Goal: Task Accomplishment & Management: Manage account settings

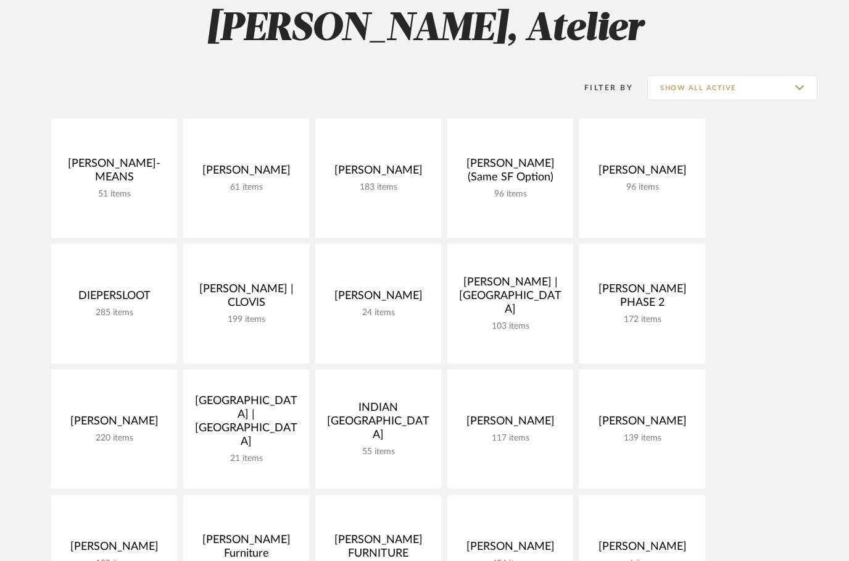
scroll to position [114, 0]
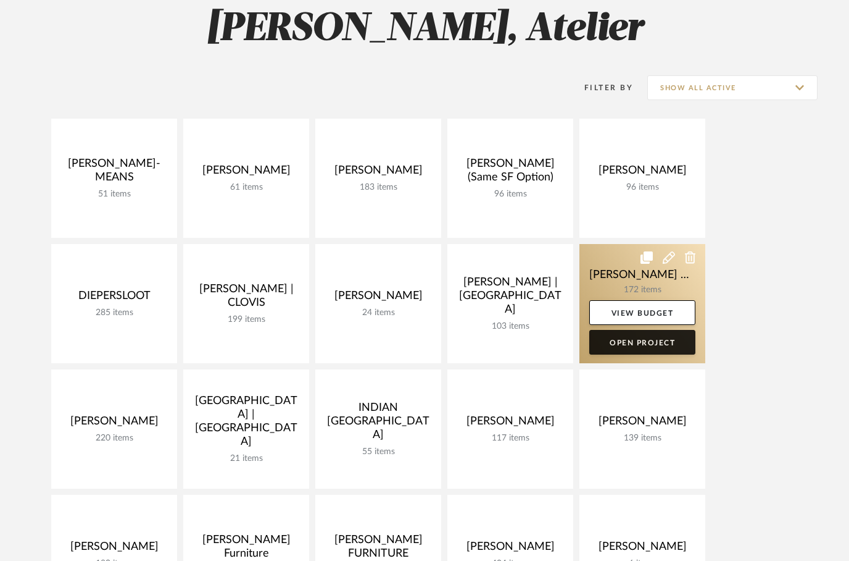
click at [643, 339] on link "Open Project" at bounding box center [643, 342] width 106 height 25
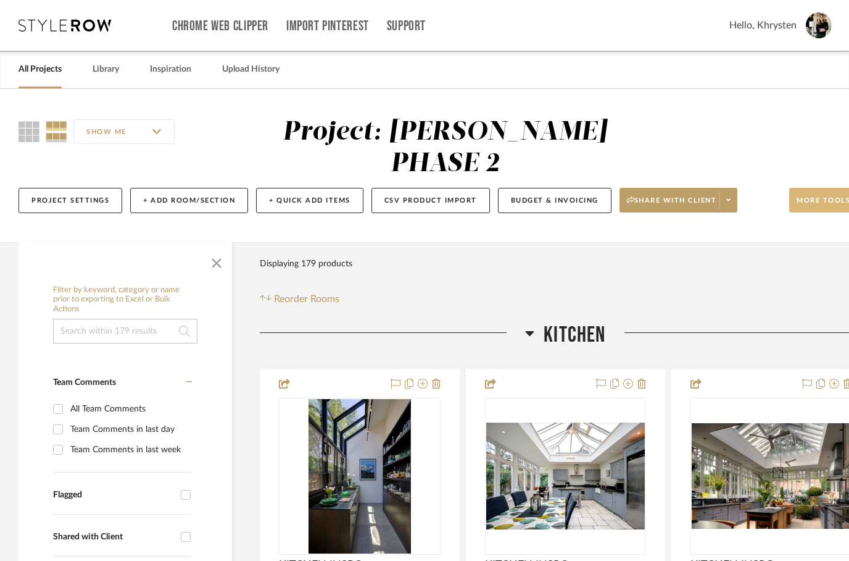
click at [820, 196] on span "More tools" at bounding box center [824, 205] width 54 height 19
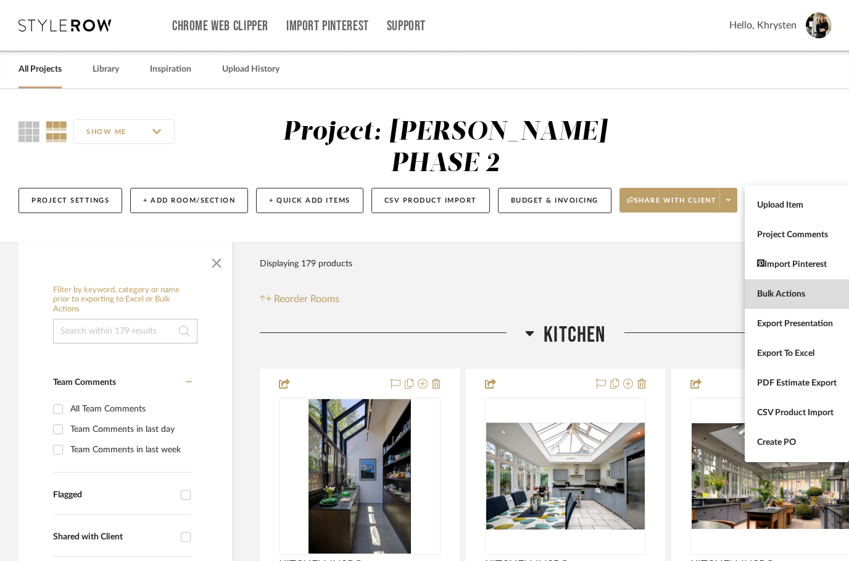
click at [772, 294] on span "Bulk Actions" at bounding box center [797, 294] width 80 height 10
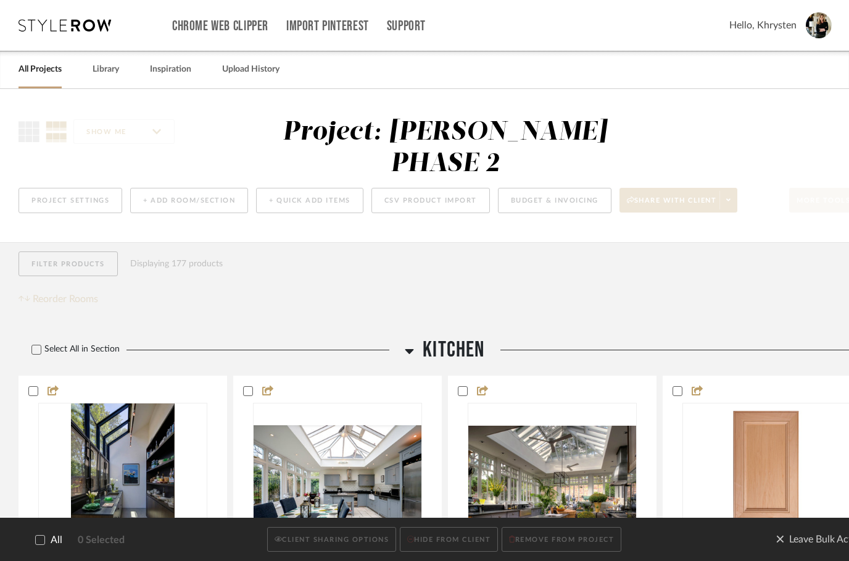
click at [46, 535] on label "All" at bounding box center [41, 540] width 44 height 12
checkbox input "true"
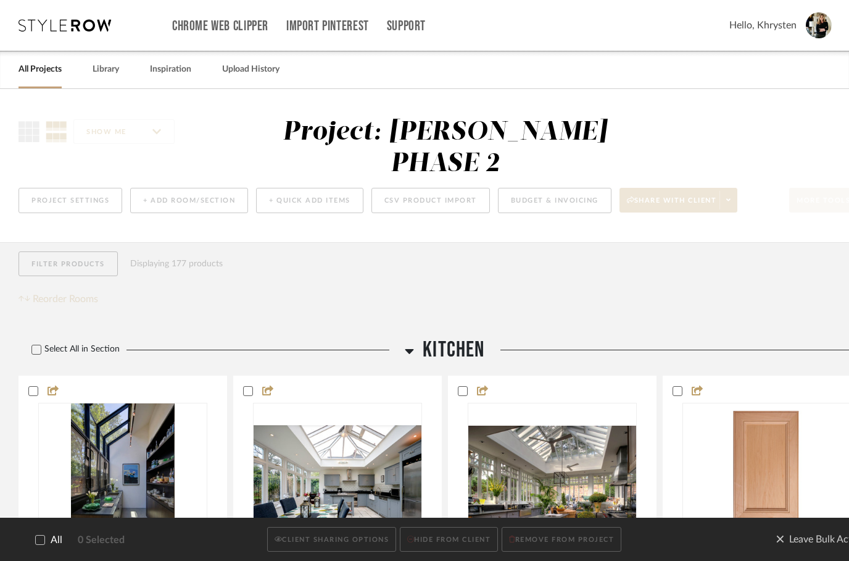
checkbox input "true"
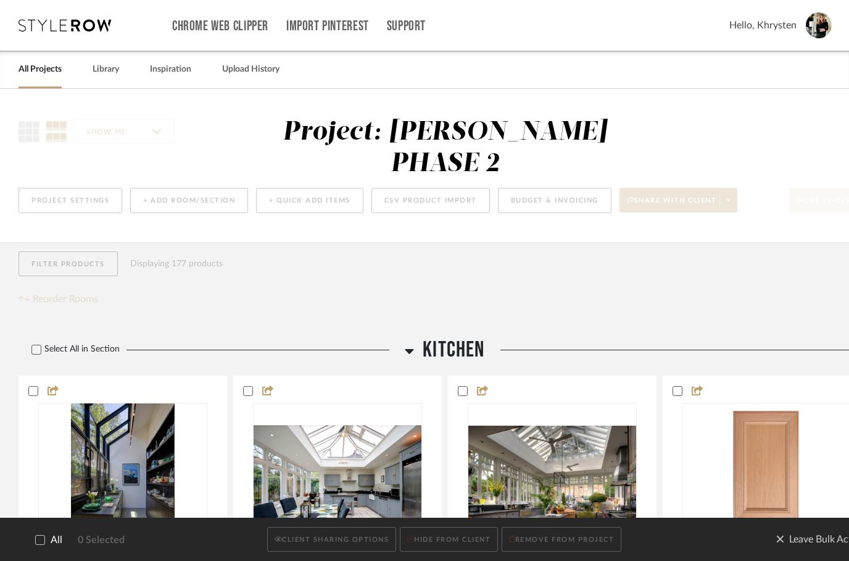
checkbox input "true"
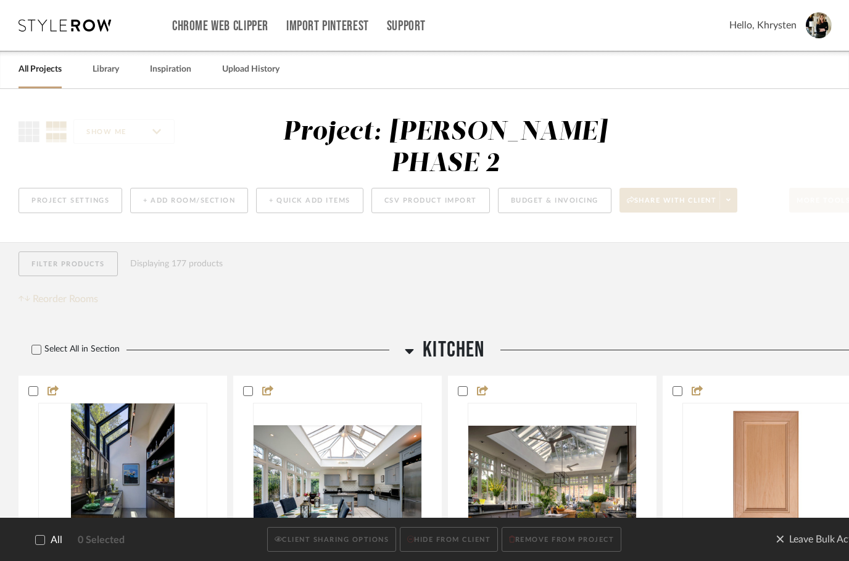
checkbox input "true"
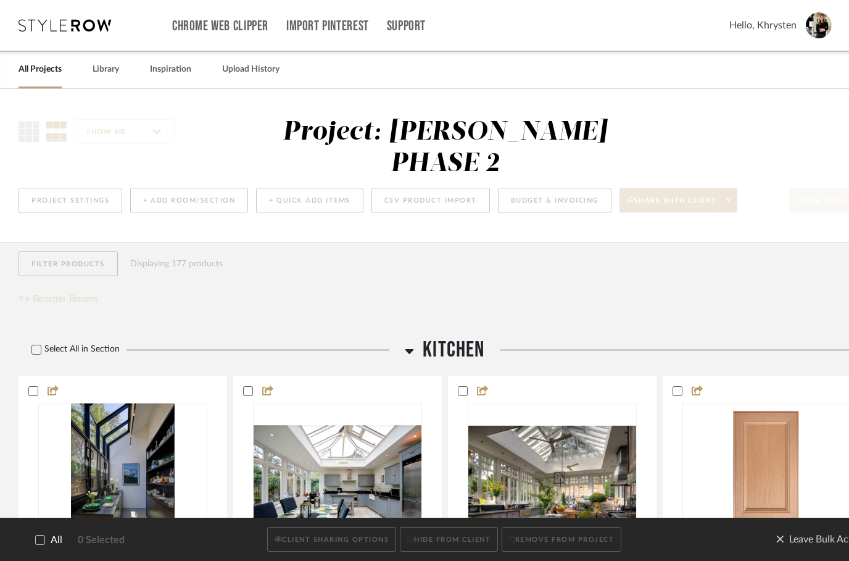
checkbox input "true"
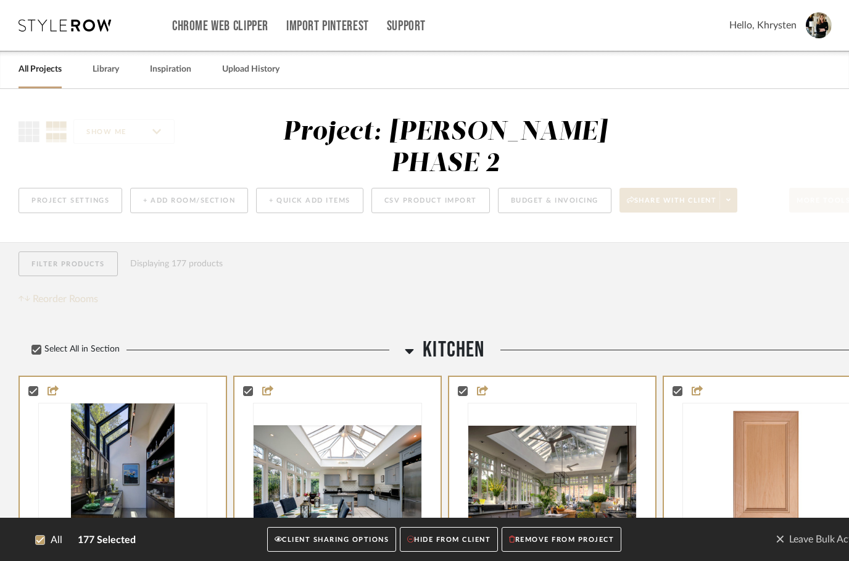
click at [339, 535] on button "CLIENT SHARING OPTIONS" at bounding box center [331, 539] width 129 height 25
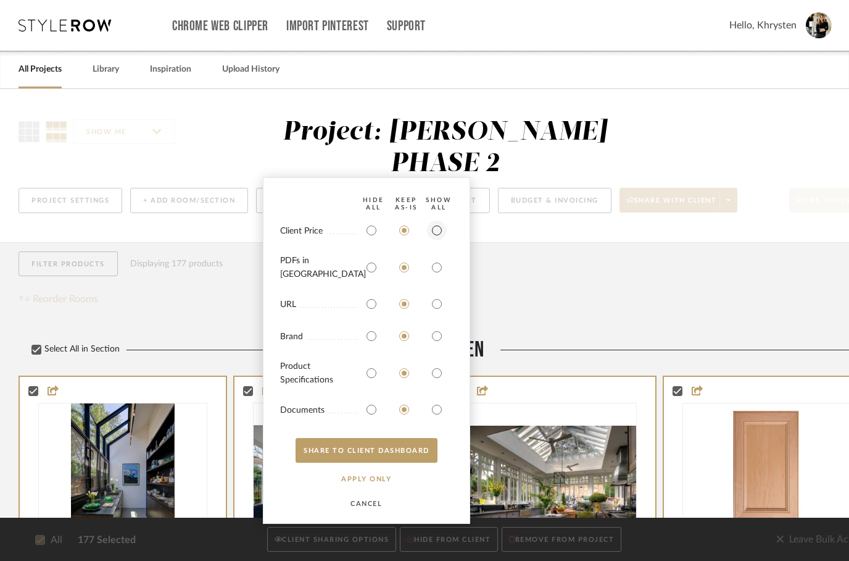
click at [436, 240] on input "radio" at bounding box center [437, 230] width 20 height 20
radio input "true"
click at [441, 274] on input "radio" at bounding box center [437, 267] width 20 height 20
radio input "true"
click at [438, 370] on input "radio" at bounding box center [437, 373] width 20 height 20
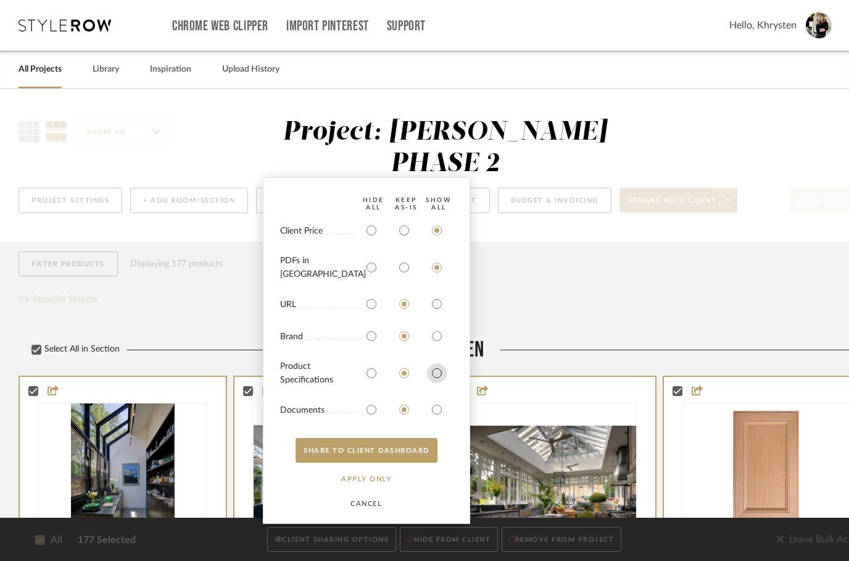
radio input "true"
click at [438, 412] on input "radio" at bounding box center [437, 409] width 20 height 20
radio input "true"
click at [373, 450] on button "SHARE TO CLIENT Dashboard" at bounding box center [367, 450] width 142 height 25
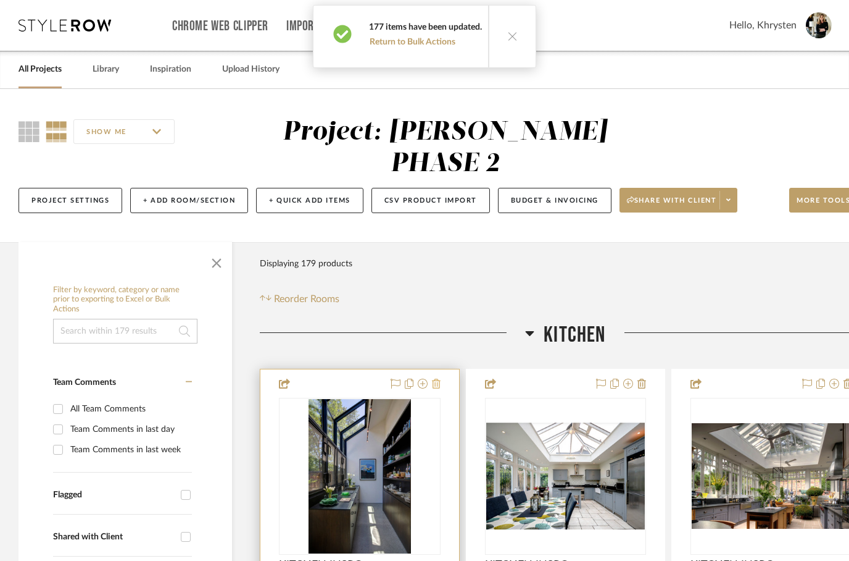
click at [439, 378] on icon at bounding box center [436, 383] width 9 height 10
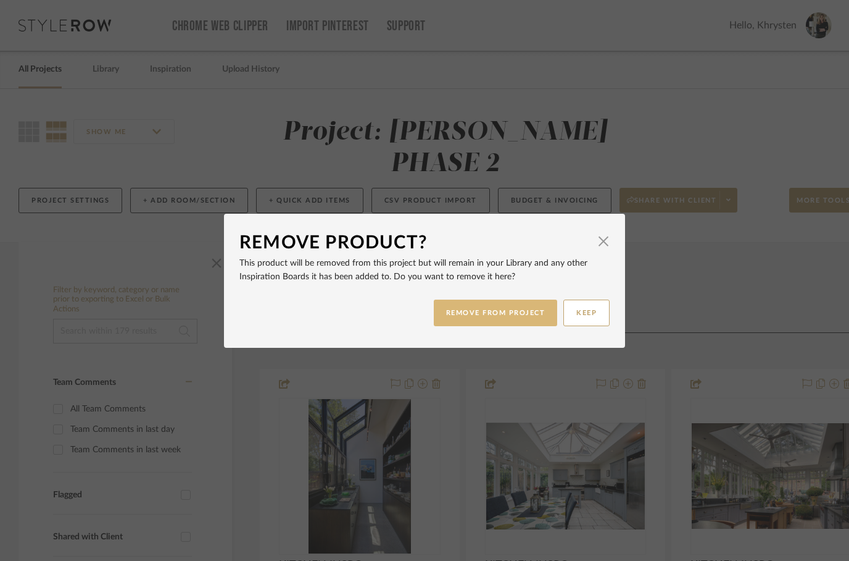
click at [490, 310] on button "REMOVE FROM PROJECT" at bounding box center [496, 312] width 124 height 27
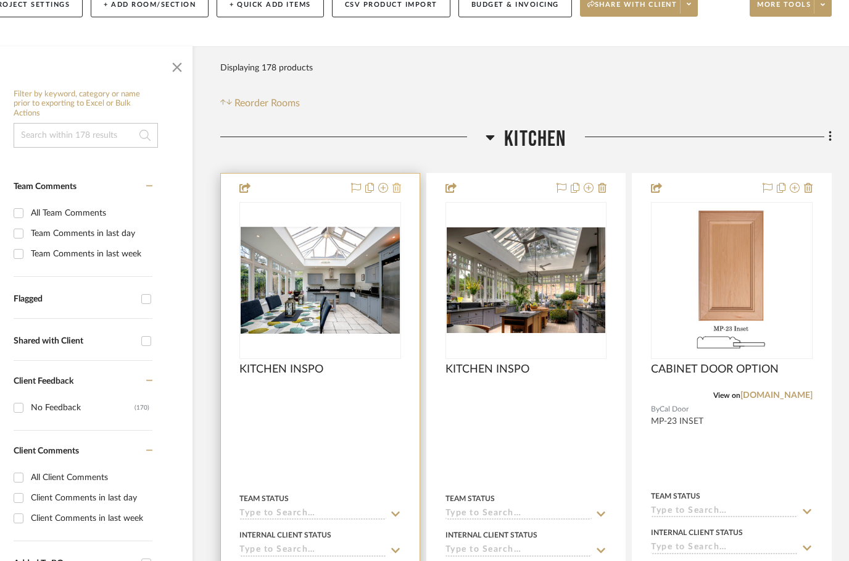
click at [398, 183] on icon at bounding box center [397, 188] width 9 height 10
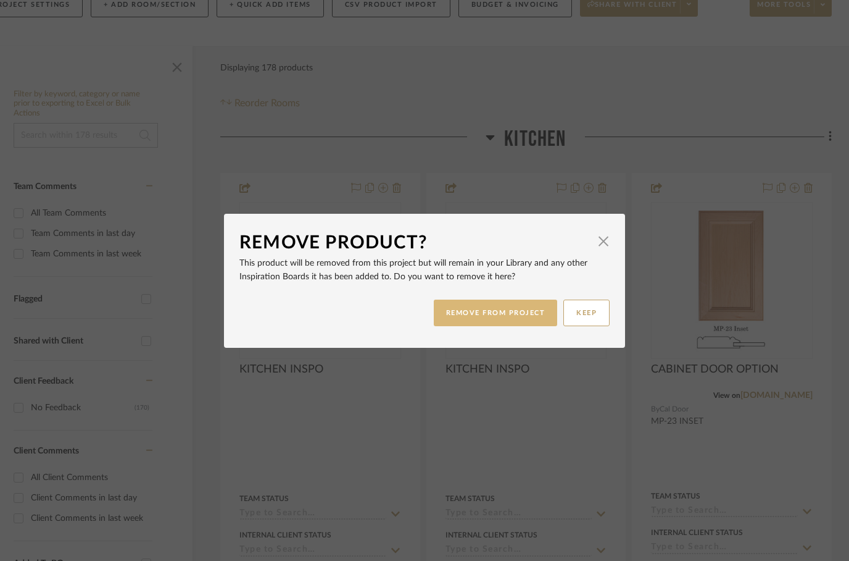
click at [499, 315] on button "REMOVE FROM PROJECT" at bounding box center [496, 312] width 124 height 27
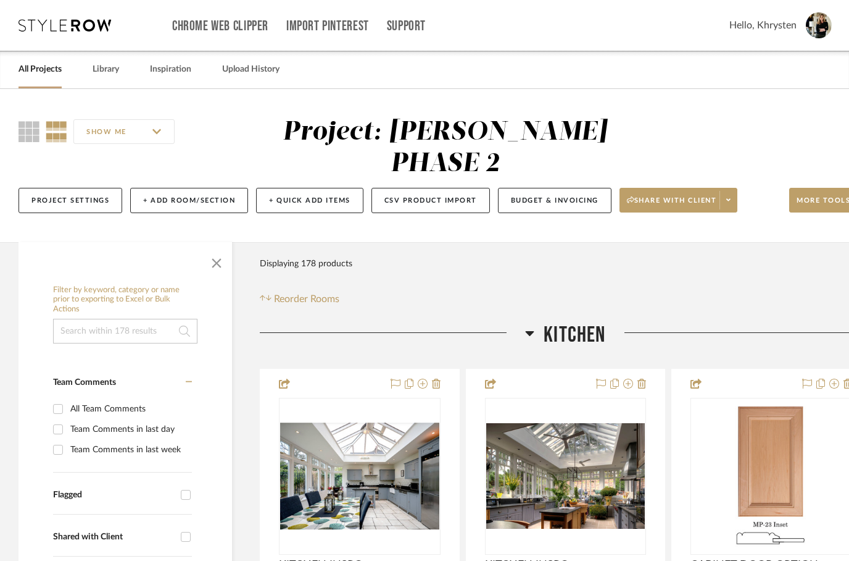
scroll to position [196, 40]
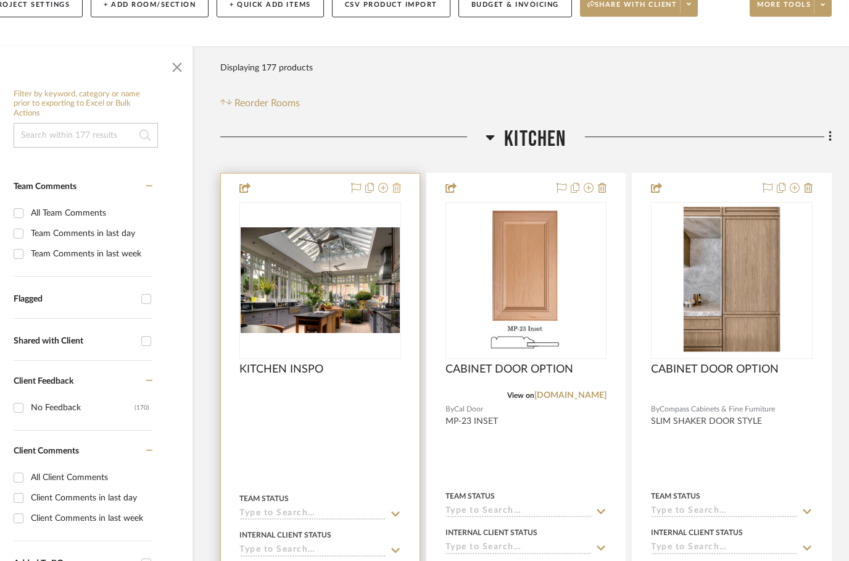
click at [398, 183] on icon at bounding box center [397, 188] width 9 height 10
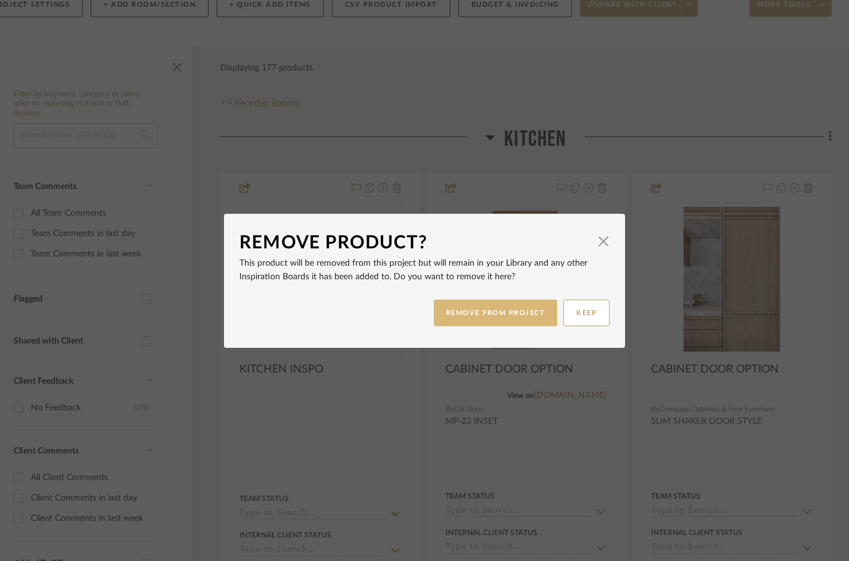
click at [483, 310] on button "REMOVE FROM PROJECT" at bounding box center [496, 312] width 124 height 27
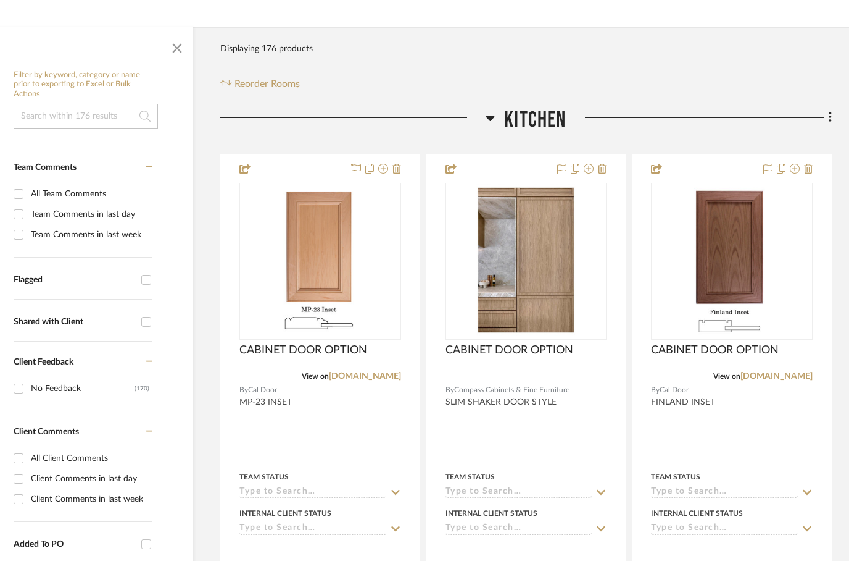
scroll to position [221, 39]
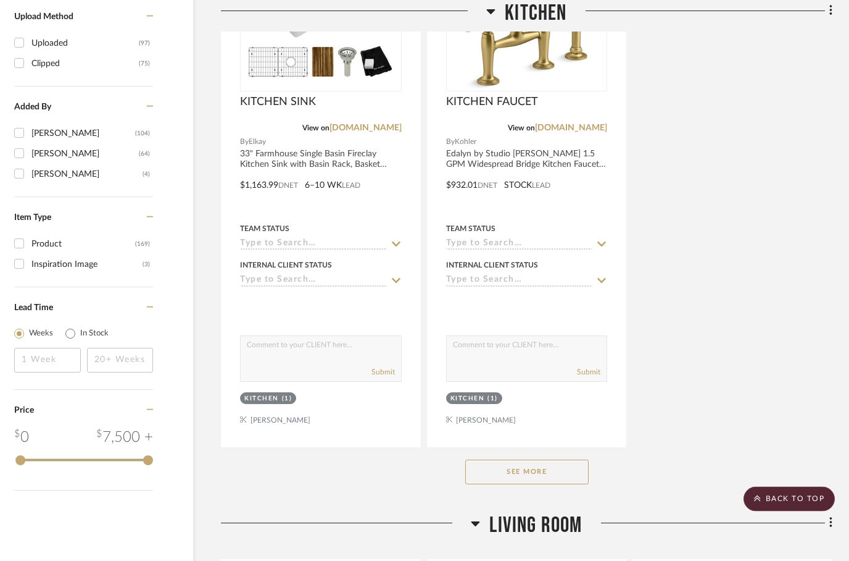
click at [521, 460] on button "See More" at bounding box center [526, 472] width 123 height 25
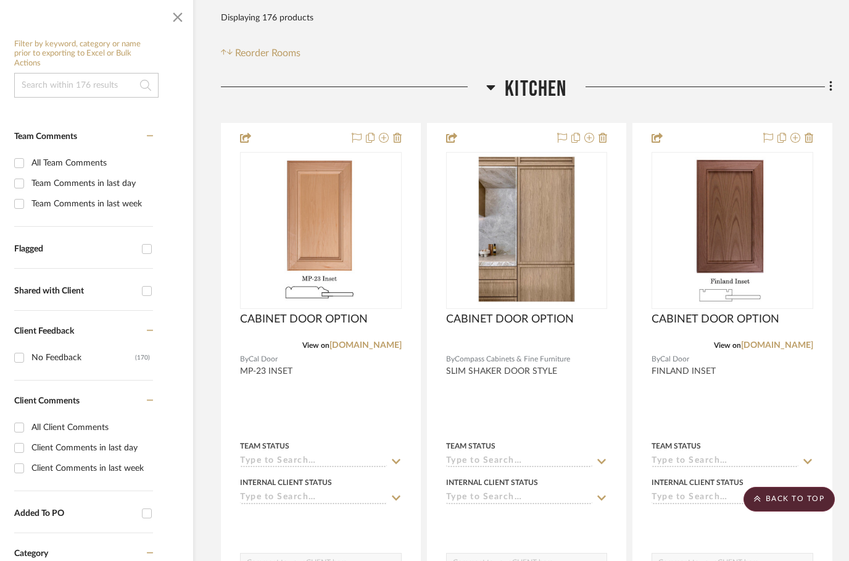
scroll to position [0, 39]
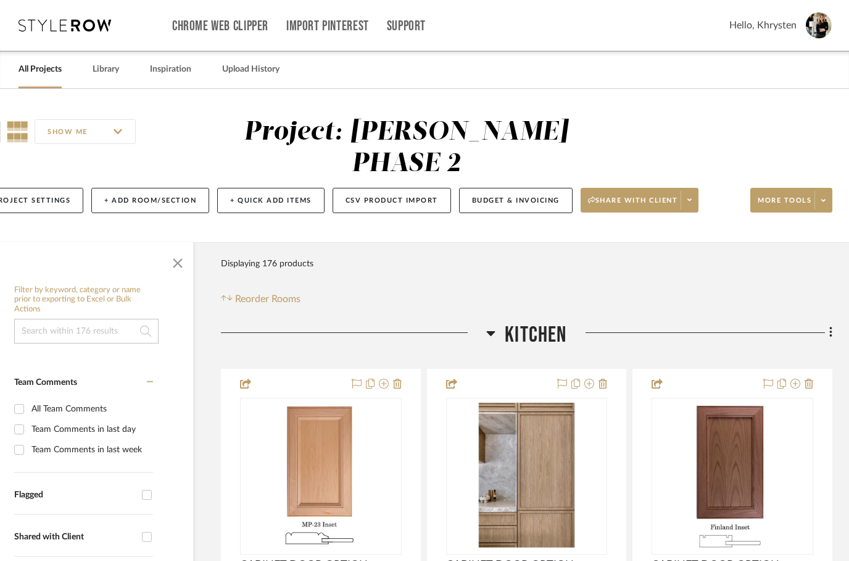
click at [501, 322] on h3 "Kitchen" at bounding box center [526, 335] width 80 height 27
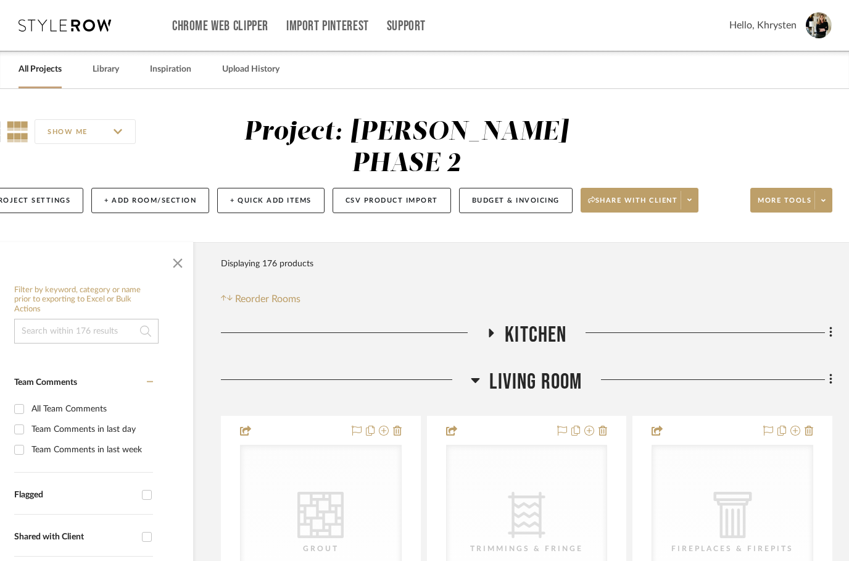
click at [473, 369] on h3 "Living Room" at bounding box center [526, 382] width 111 height 27
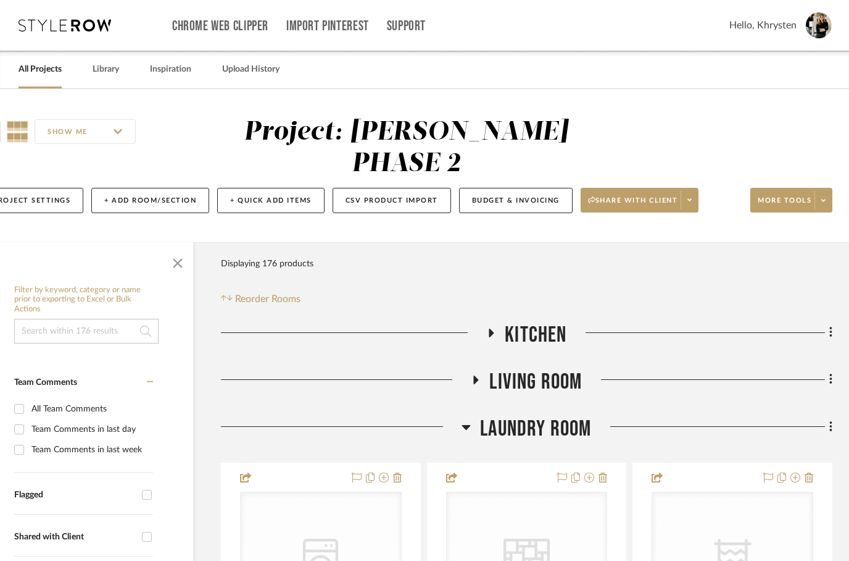
click at [475, 415] on h3 "Laundry Room" at bounding box center [527, 428] width 130 height 27
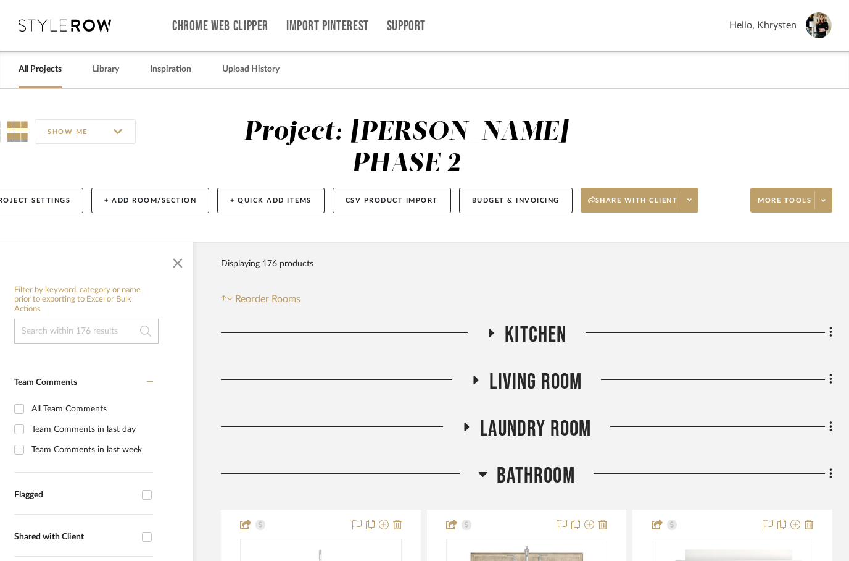
click at [488, 462] on h3 "Bathroom" at bounding box center [526, 475] width 97 height 27
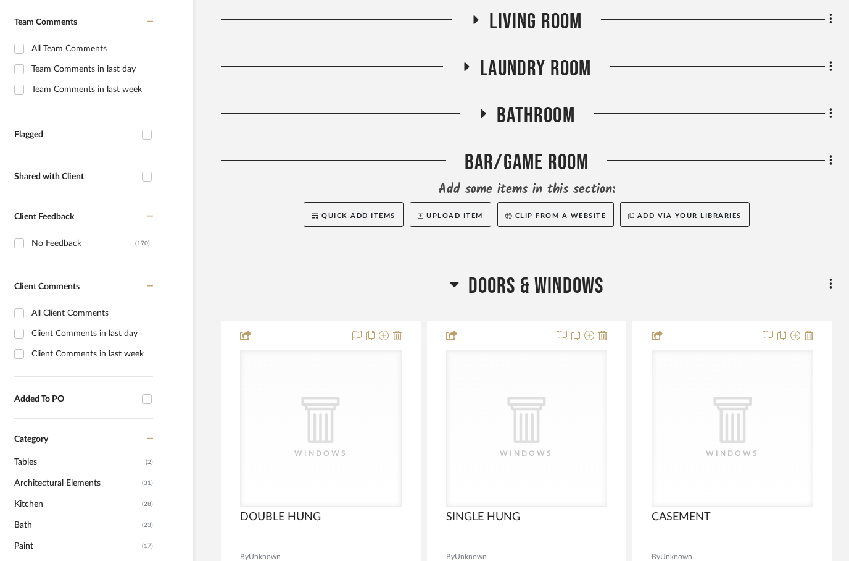
scroll to position [456, 39]
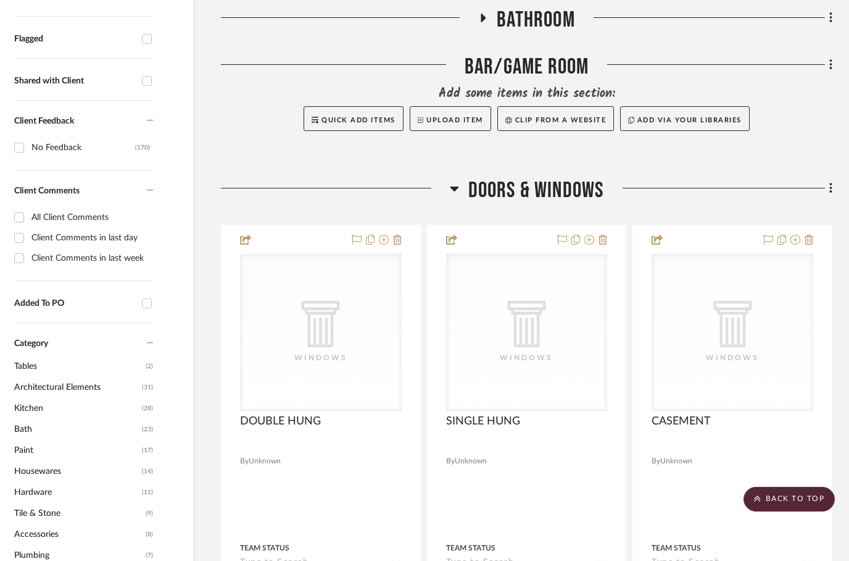
click at [462, 177] on h3 "DOORS & WINDOWS" at bounding box center [527, 190] width 154 height 27
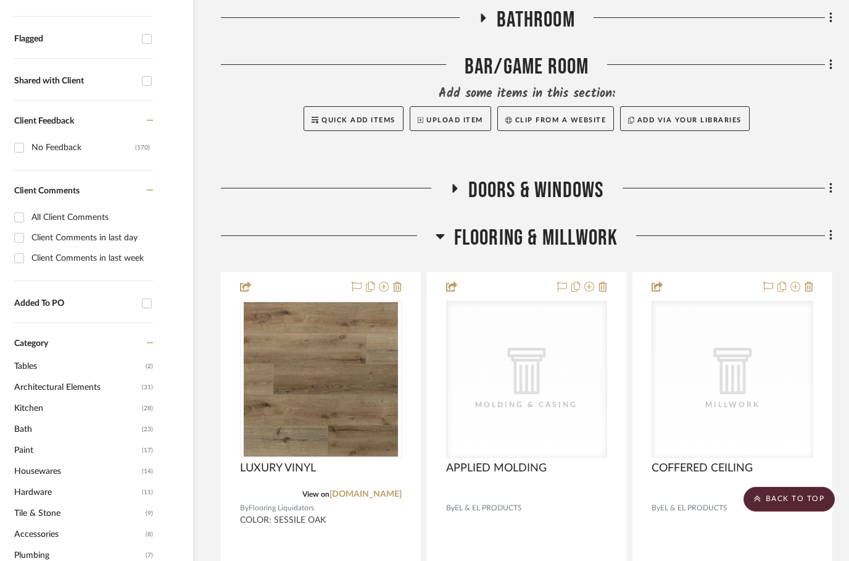
click at [438, 234] on icon at bounding box center [440, 236] width 9 height 5
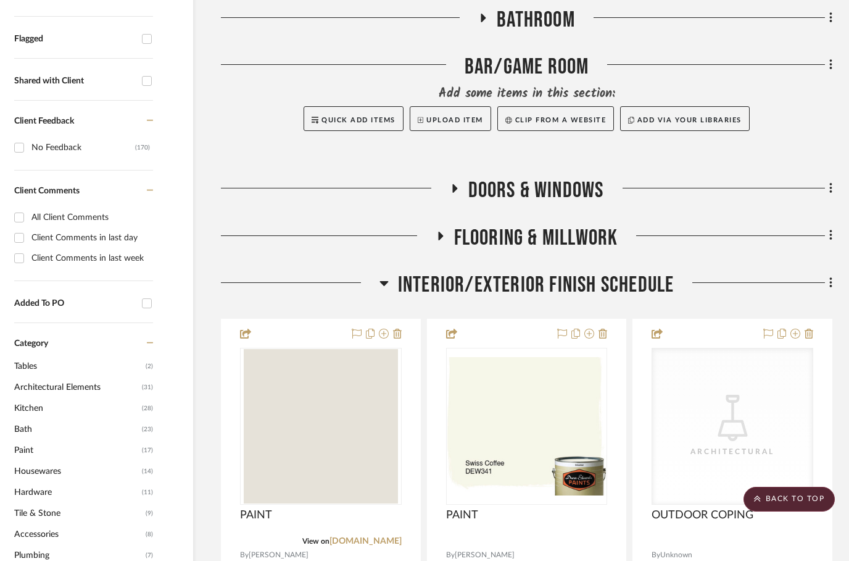
click at [393, 272] on h3 "INTERIOR/EXTERIOR FINISH SCHEDULE" at bounding box center [527, 285] width 295 height 27
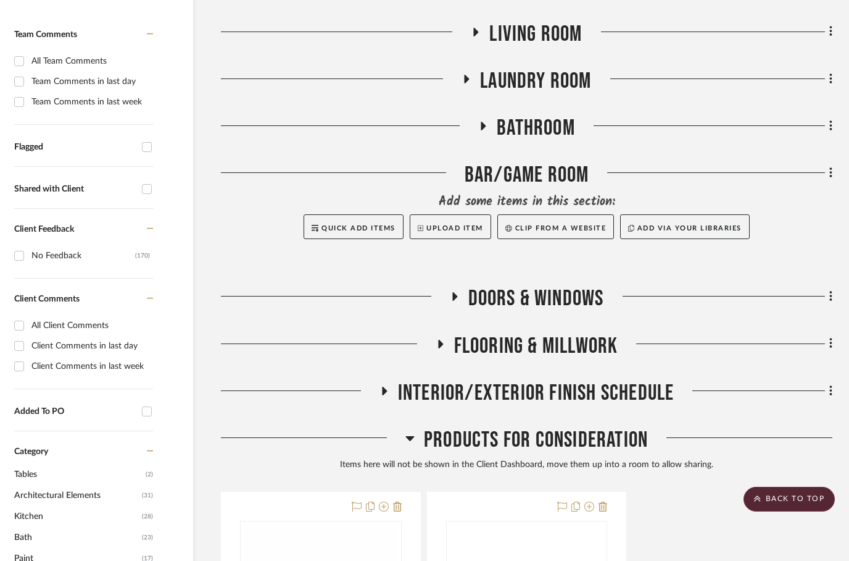
scroll to position [0, 39]
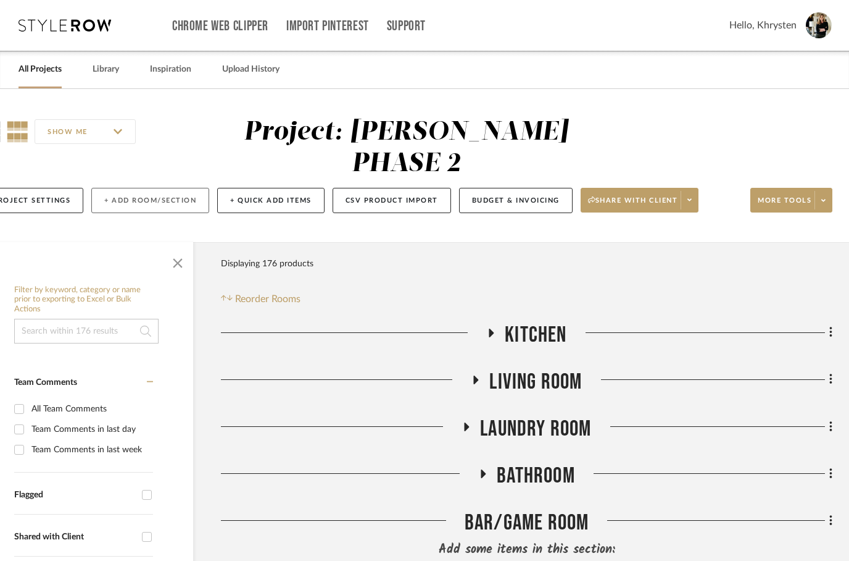
click at [134, 188] on button "+ Add Room/Section" at bounding box center [150, 200] width 118 height 25
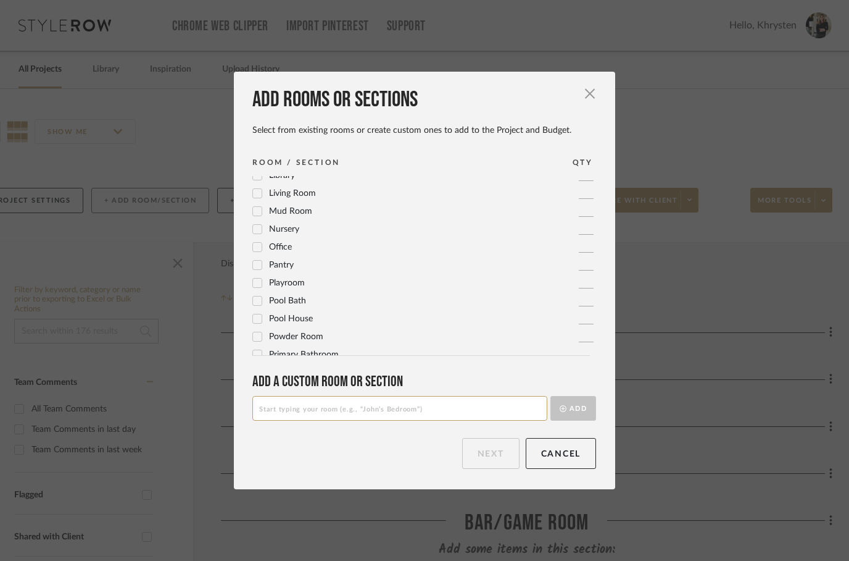
scroll to position [365, 0]
click at [259, 243] on icon at bounding box center [257, 247] width 9 height 9
checkbox input "true"
click at [496, 451] on button "Next" at bounding box center [490, 453] width 57 height 31
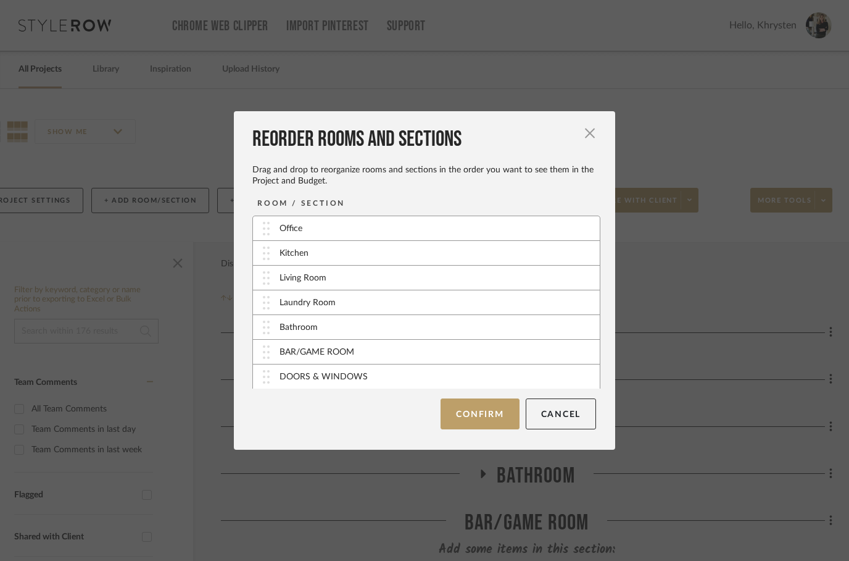
scroll to position [0, 0]
click at [480, 413] on button "Confirm" at bounding box center [480, 413] width 78 height 31
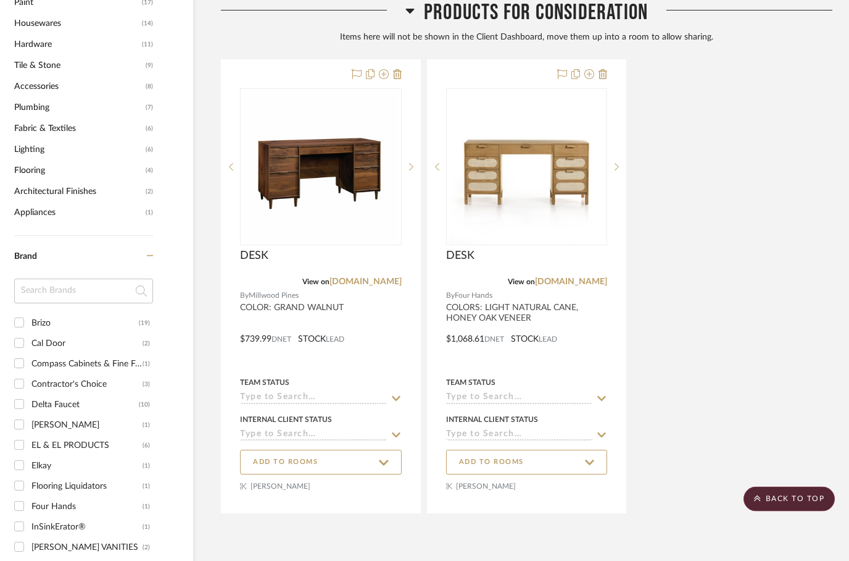
scroll to position [816, 39]
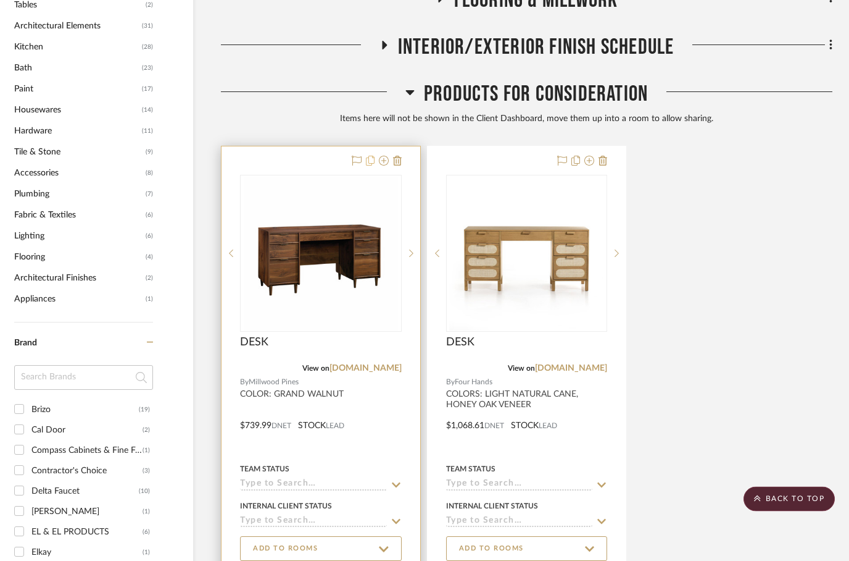
click at [373, 156] on icon at bounding box center [370, 161] width 9 height 10
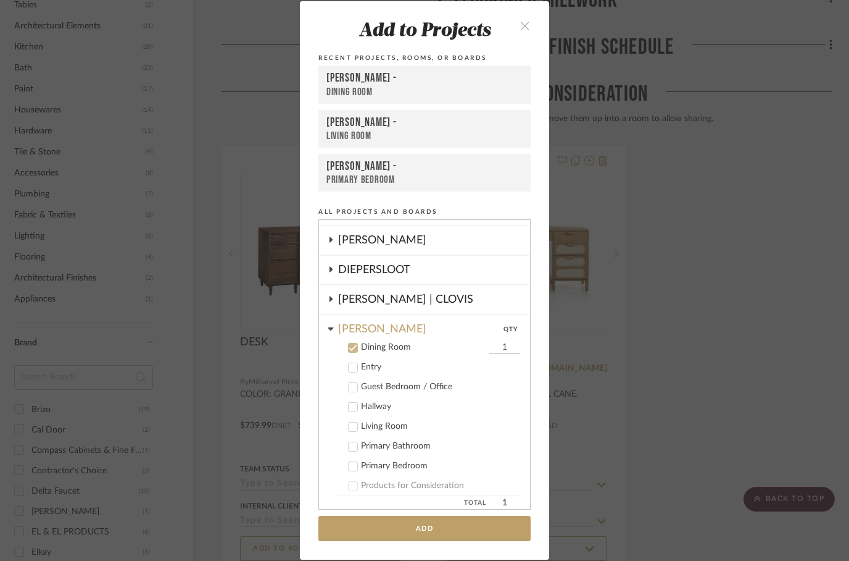
scroll to position [141, 0]
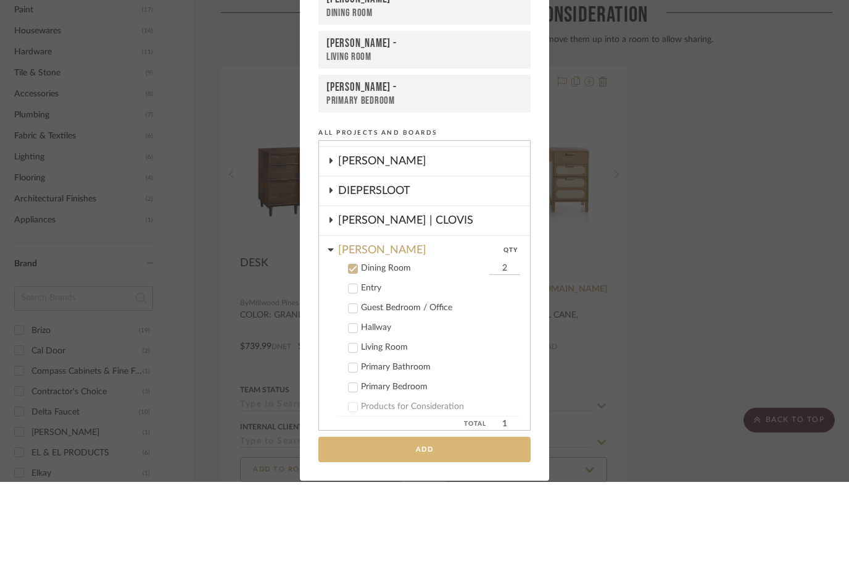
type input "2"
click at [415, 515] on button "Add" at bounding box center [425, 527] width 212 height 25
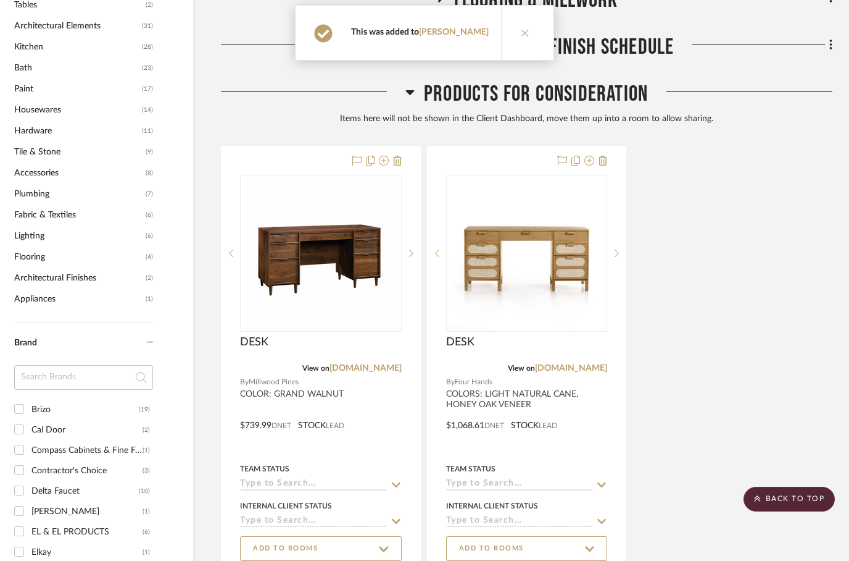
scroll to position [817, 39]
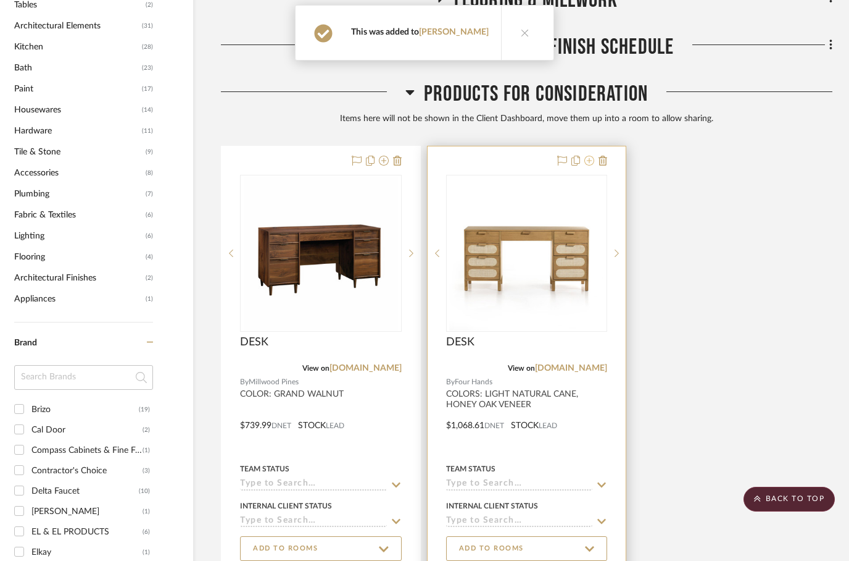
click at [590, 156] on fa-icon at bounding box center [590, 161] width 10 height 10
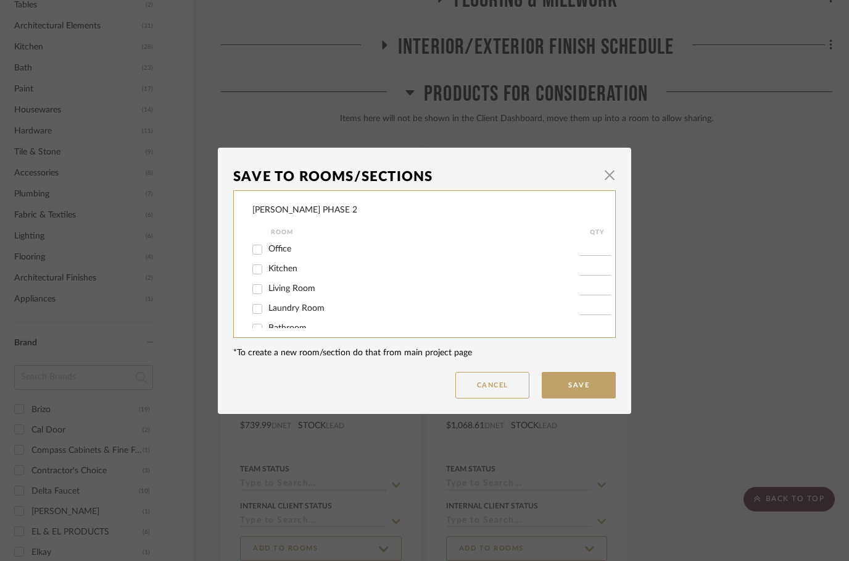
click at [250, 251] on div "[PERSON_NAME] PHASE 2 Room QTY Office Kitchen Living Room Laundry Room Bathroom…" at bounding box center [424, 264] width 383 height 148
click at [254, 248] on input "Office" at bounding box center [258, 250] width 20 height 20
checkbox input "true"
type input "2"
click at [578, 374] on button "Save" at bounding box center [579, 385] width 74 height 27
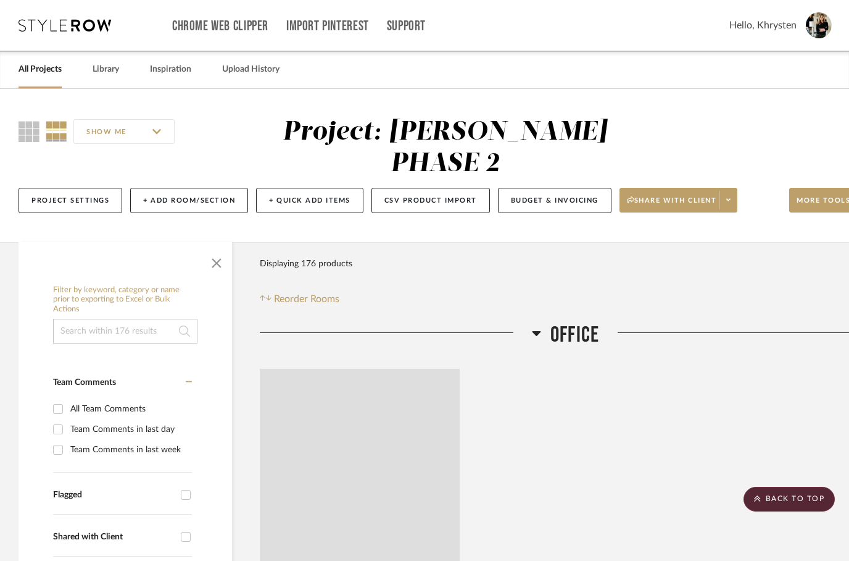
scroll to position [817, 39]
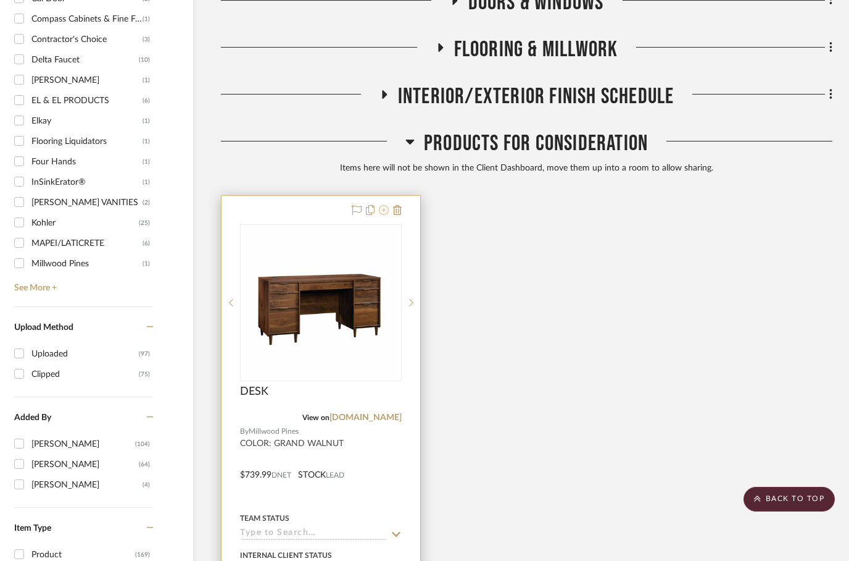
click at [387, 205] on icon at bounding box center [384, 210] width 10 height 10
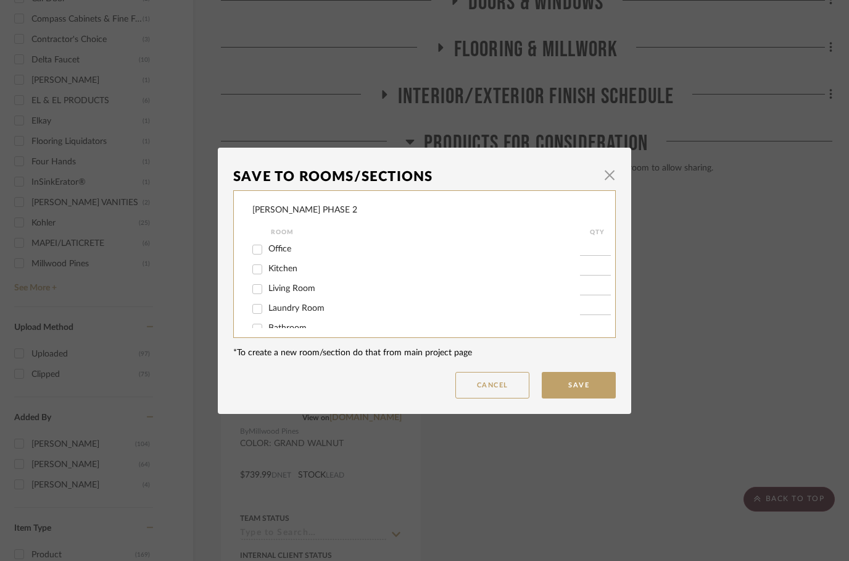
click at [265, 247] on input "Office" at bounding box center [258, 250] width 20 height 20
checkbox input "true"
type input "2"
click at [573, 390] on button "Save" at bounding box center [579, 385] width 74 height 27
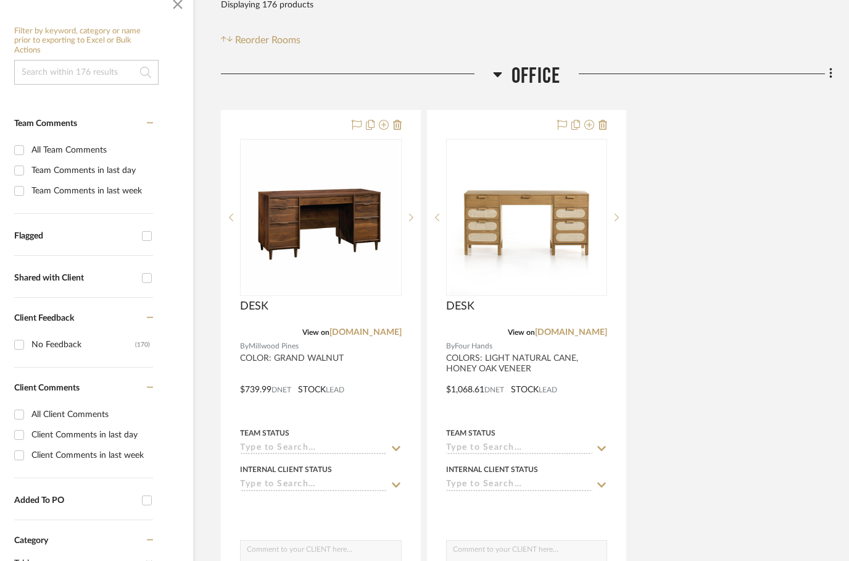
scroll to position [259, 39]
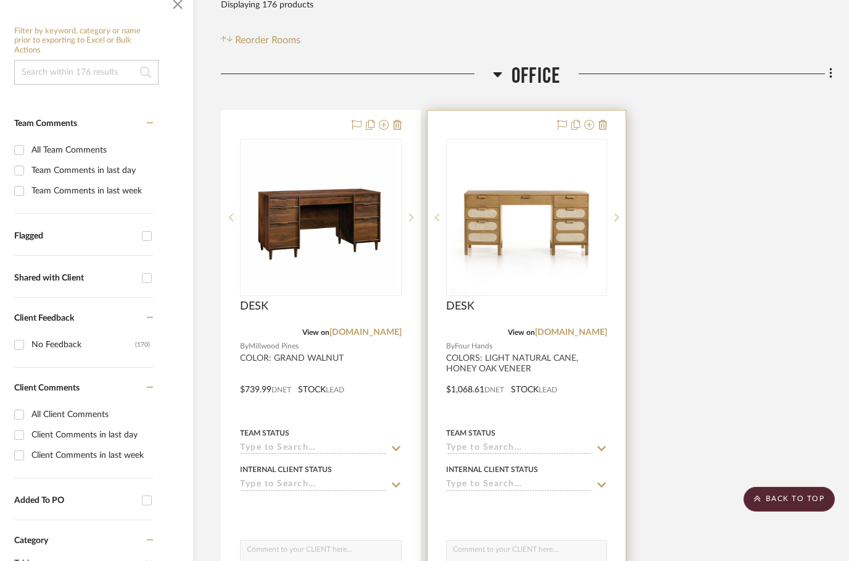
click at [554, 341] on div at bounding box center [527, 380] width 199 height 540
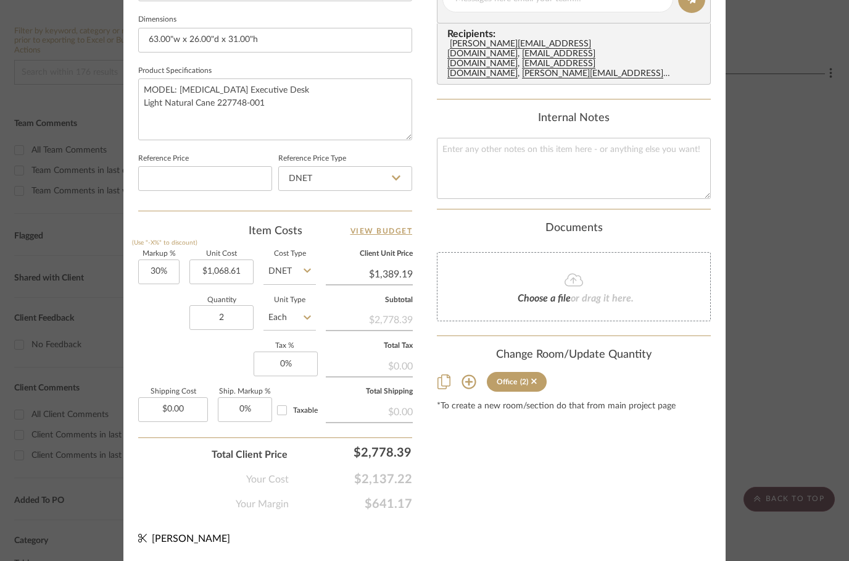
scroll to position [588, 0]
type input "60%"
type input "1068.61"
type input "$1,709.78"
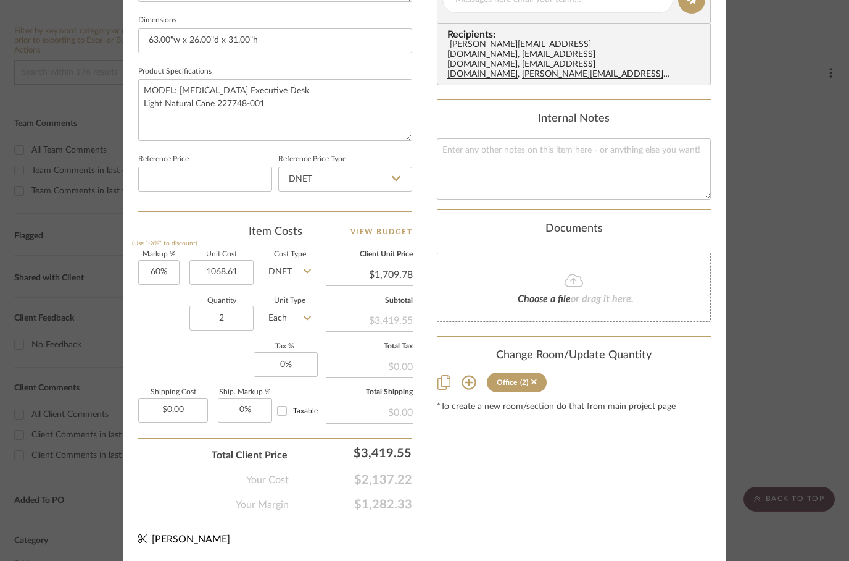
type input "$1,068.61"
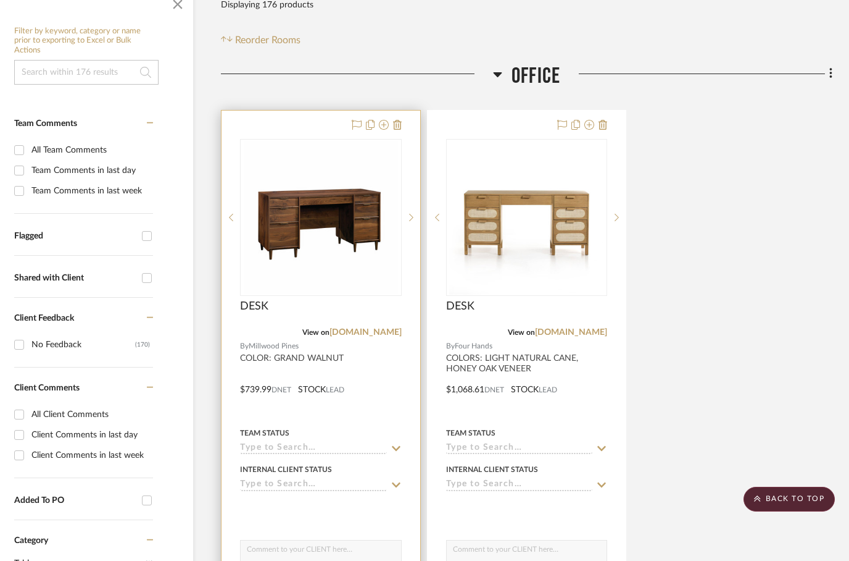
click at [394, 326] on div at bounding box center [321, 380] width 199 height 540
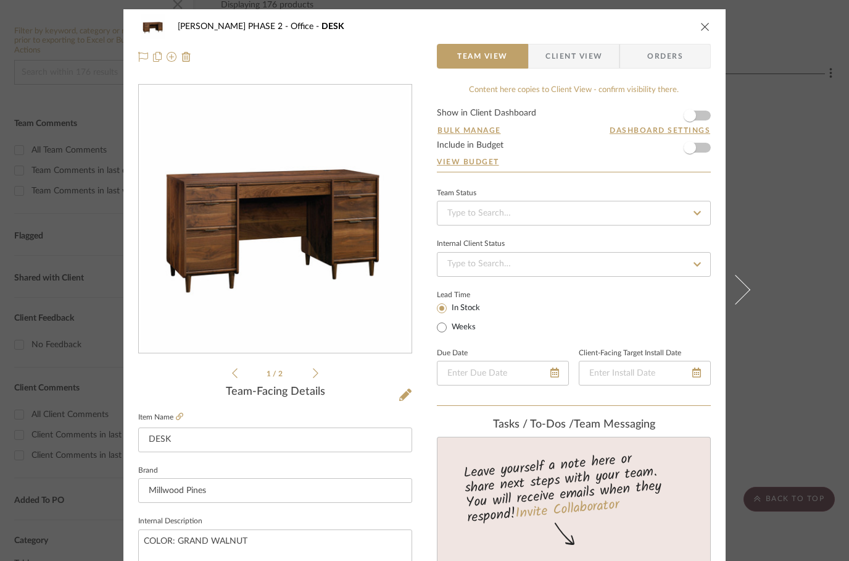
scroll to position [0, 0]
click at [706, 28] on icon "close" at bounding box center [706, 27] width 10 height 10
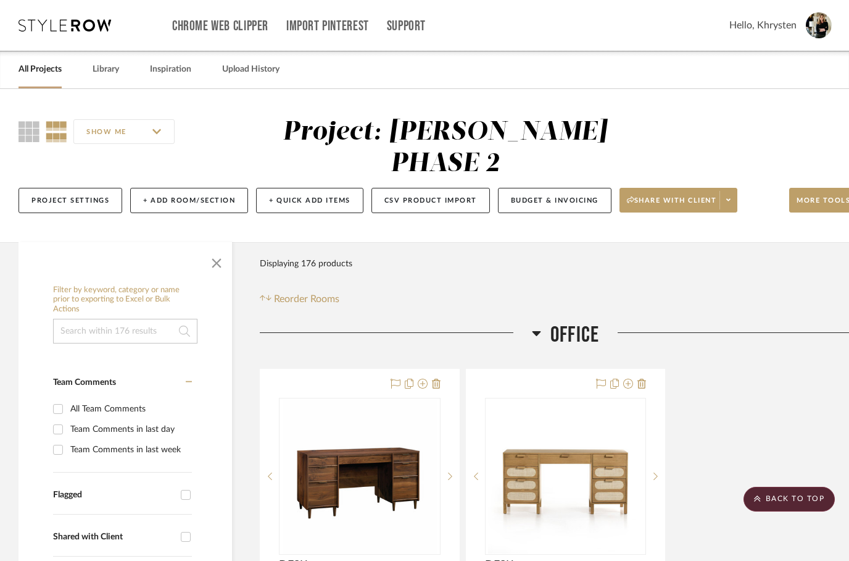
scroll to position [259, 39]
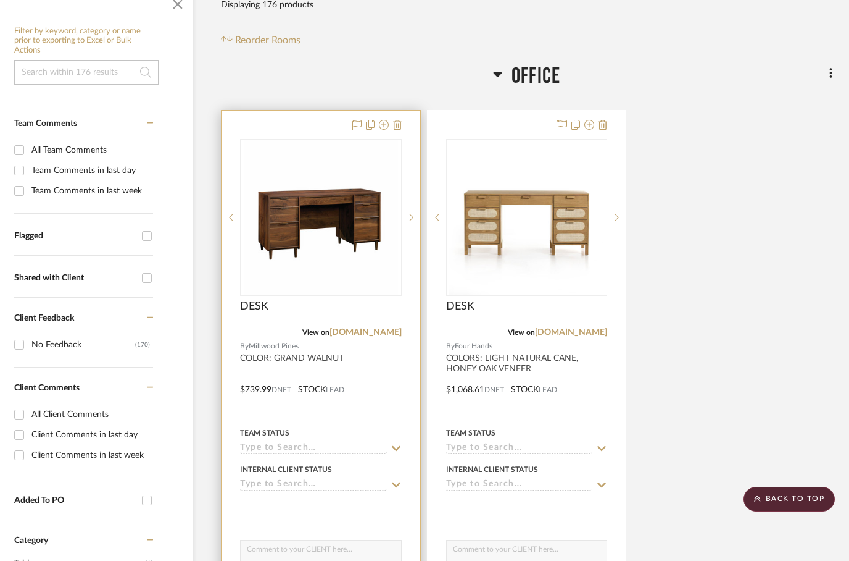
click at [265, 309] on div at bounding box center [321, 380] width 199 height 540
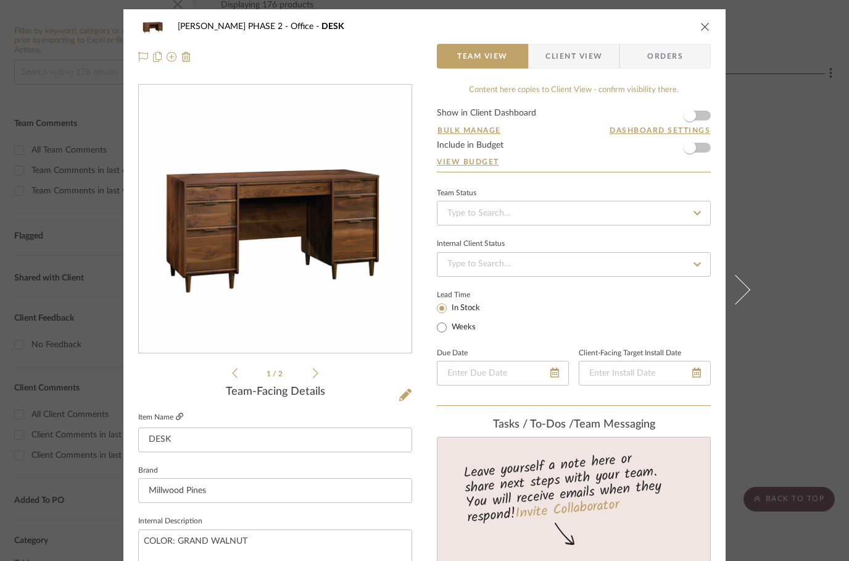
click at [180, 416] on icon at bounding box center [179, 415] width 7 height 7
click at [709, 28] on icon "close" at bounding box center [706, 27] width 10 height 10
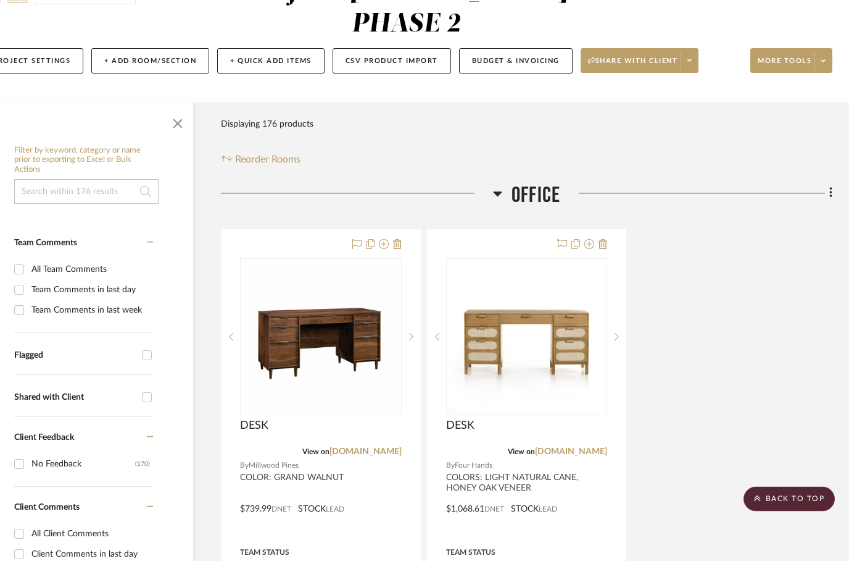
scroll to position [0, 39]
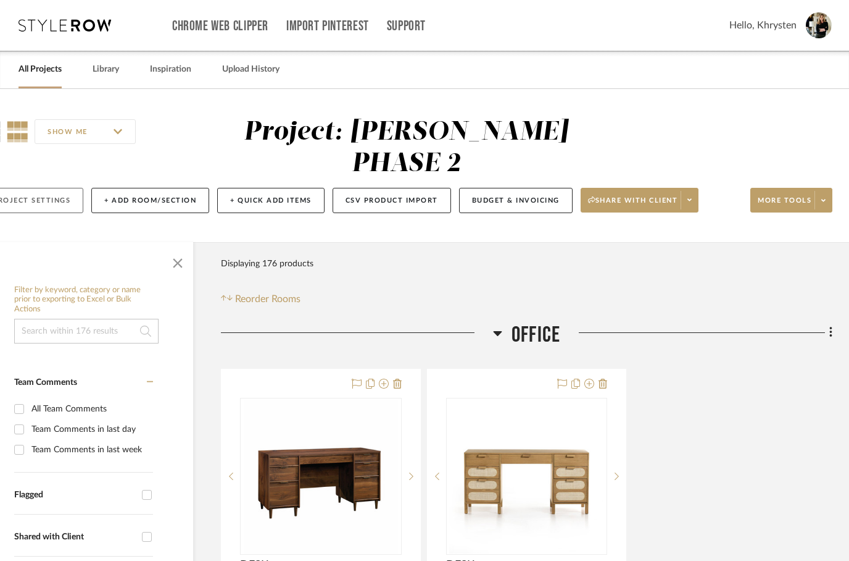
click at [65, 188] on button "Project Settings" at bounding box center [32, 200] width 104 height 25
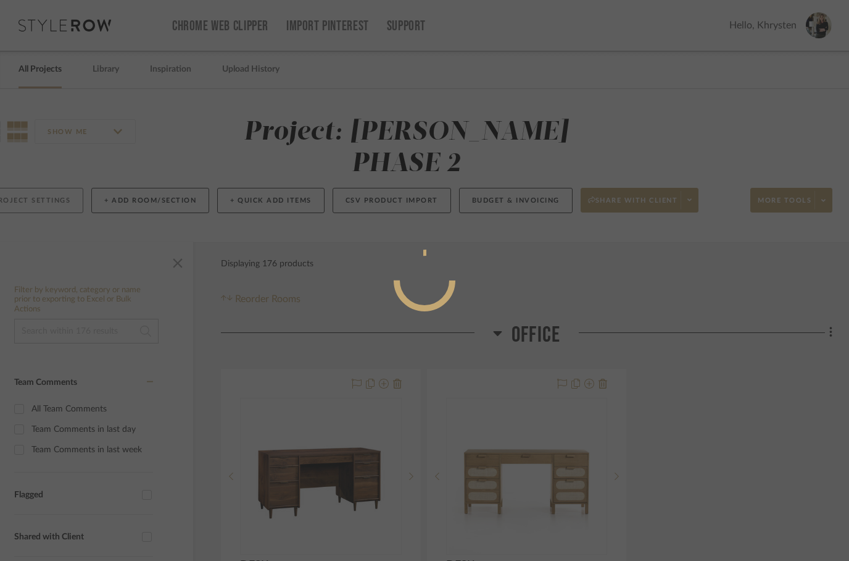
scroll to position [0, 0]
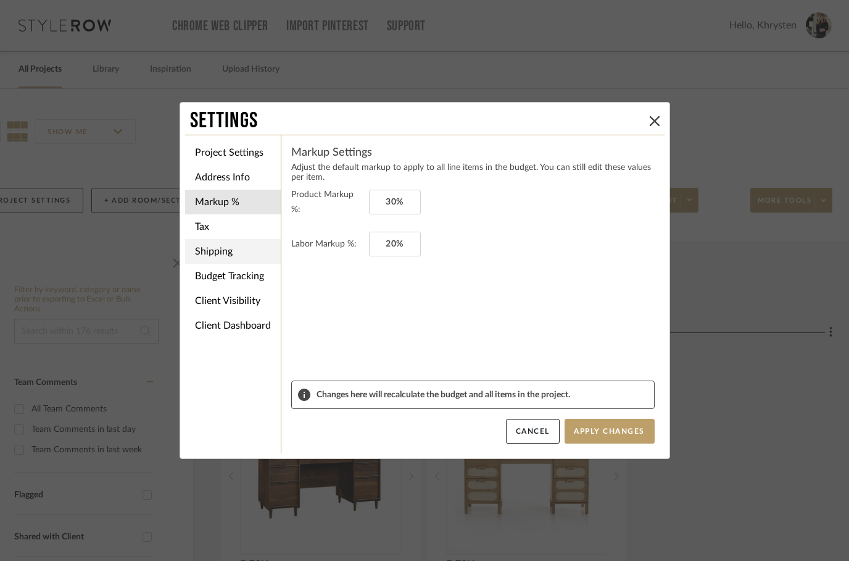
click at [210, 260] on li "Shipping" at bounding box center [233, 251] width 96 height 25
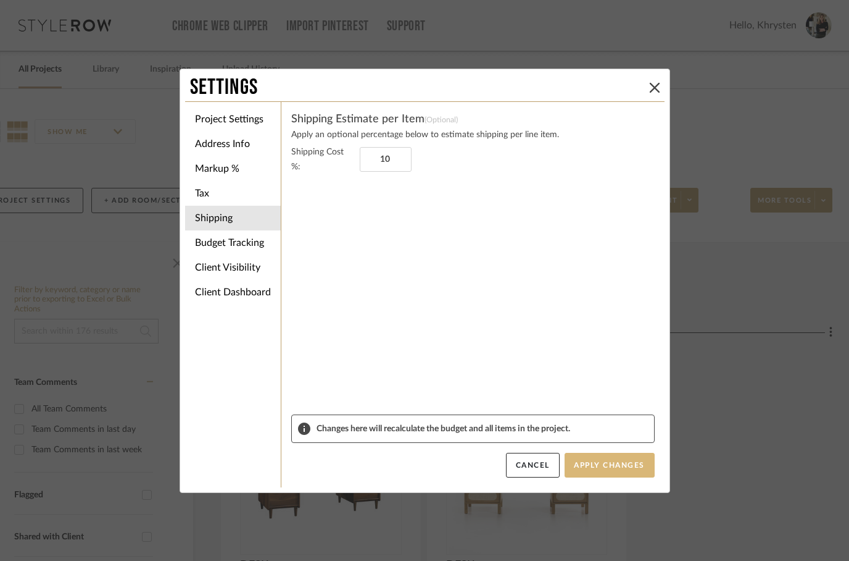
click at [606, 462] on button "Apply Changes" at bounding box center [610, 464] width 90 height 25
type input "10%"
click at [615, 458] on button "Apply Changes" at bounding box center [610, 464] width 90 height 25
click at [215, 146] on li "Address Info" at bounding box center [233, 143] width 96 height 25
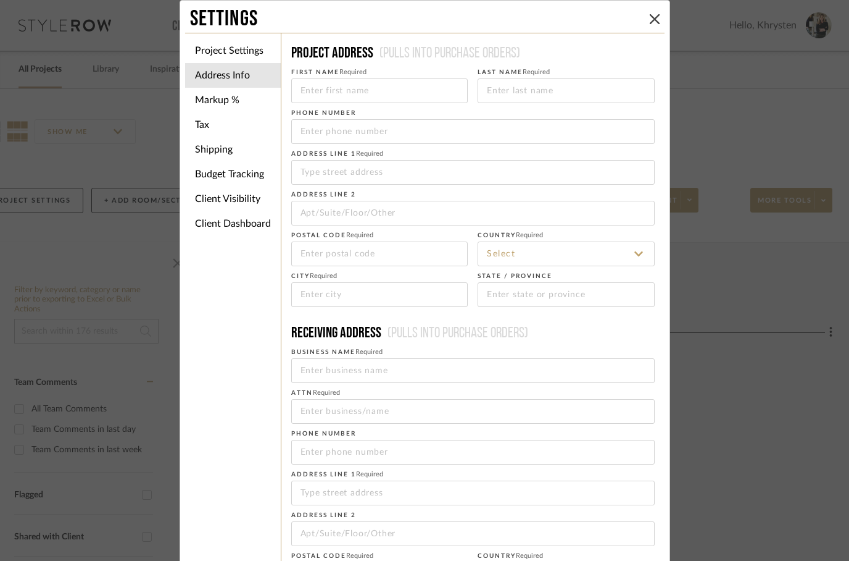
click at [90, 270] on div "Settings Project Settings Address Info Markup % Tax Shipping Budget Tracking Cl…" at bounding box center [424, 280] width 849 height 561
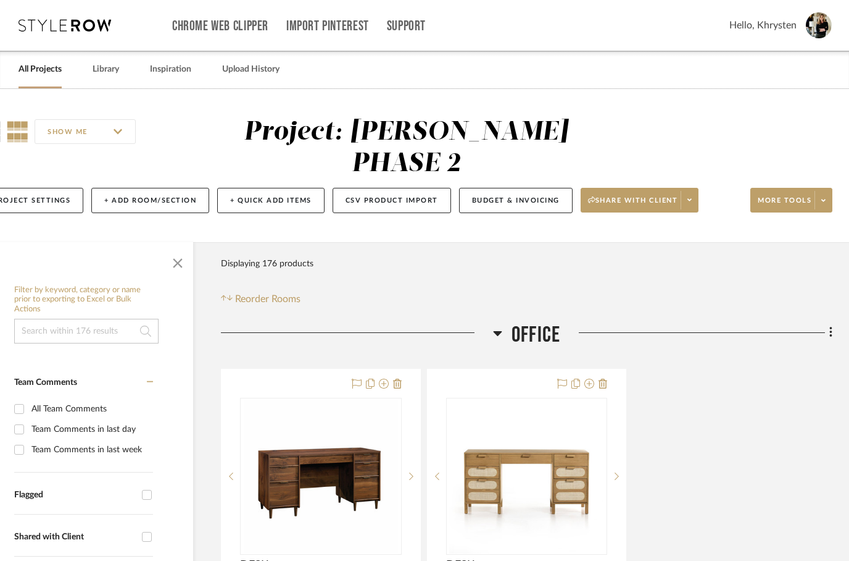
scroll to position [0, 39]
click at [649, 196] on span "Share with client" at bounding box center [633, 205] width 90 height 19
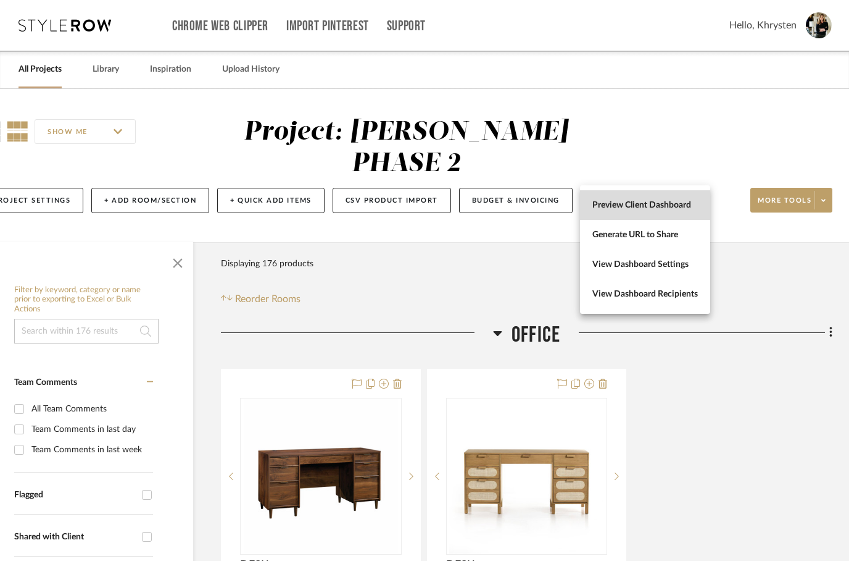
click at [612, 205] on span "Preview Client Dashboard" at bounding box center [646, 205] width 106 height 10
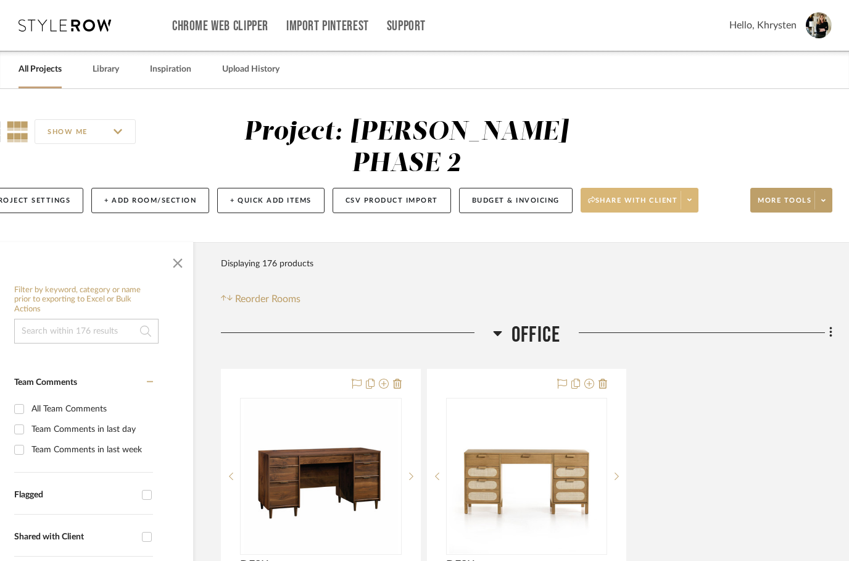
click at [696, 191] on span at bounding box center [689, 200] width 17 height 19
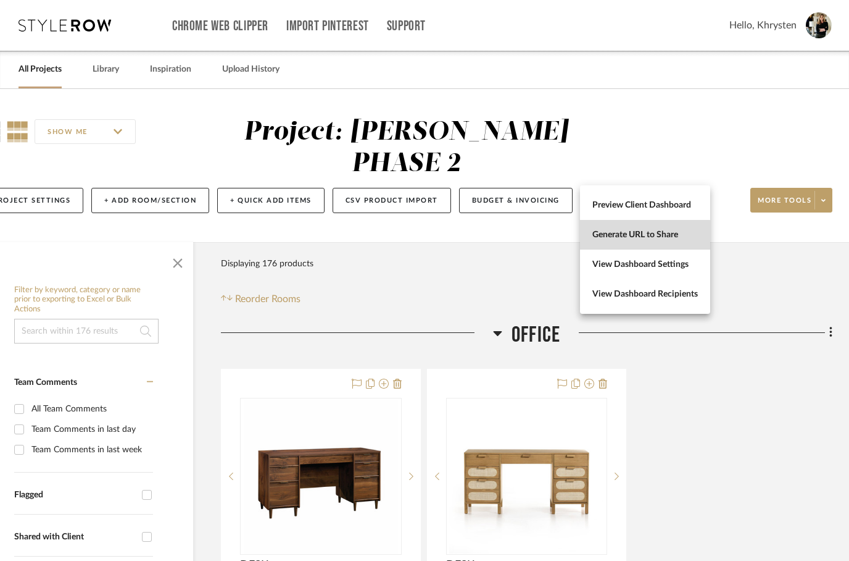
click at [630, 238] on span "Generate URL to Share" at bounding box center [646, 235] width 106 height 10
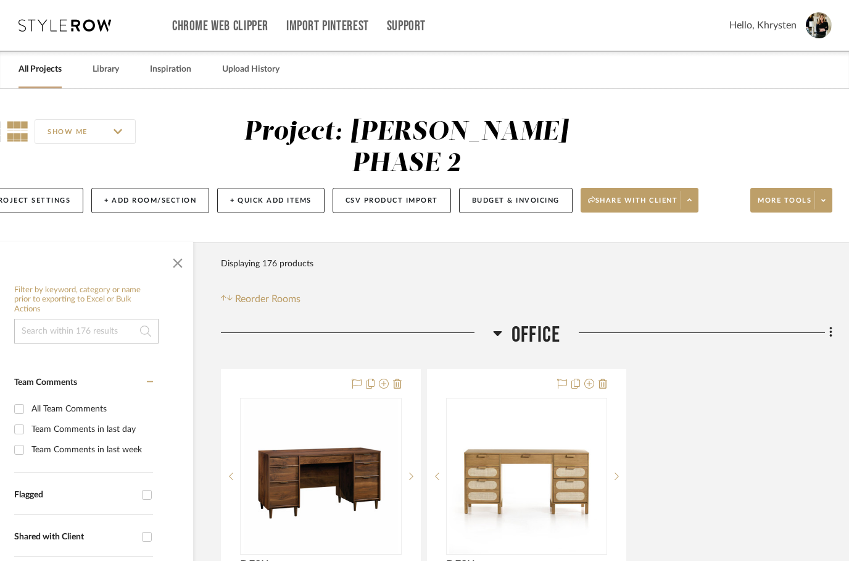
scroll to position [0, 0]
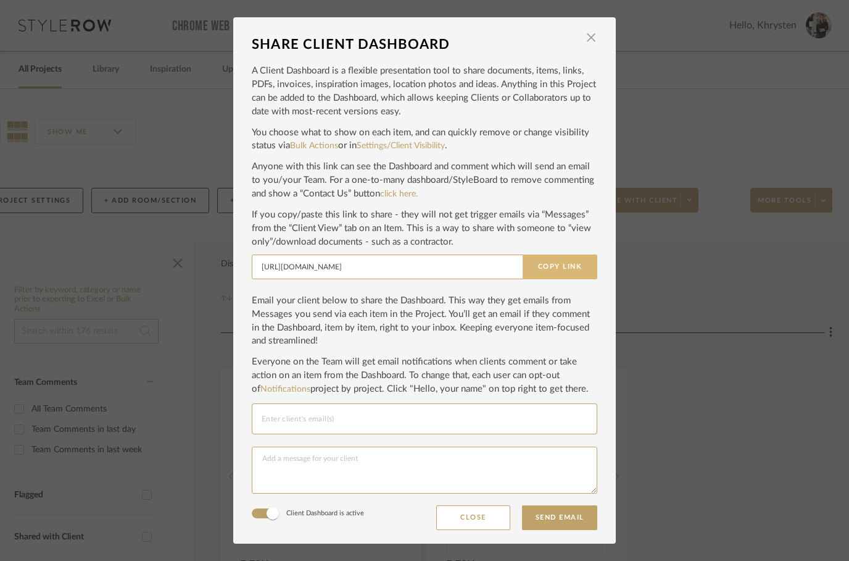
click at [556, 258] on button "Copy Link" at bounding box center [560, 266] width 75 height 25
